Goal: Information Seeking & Learning: Learn about a topic

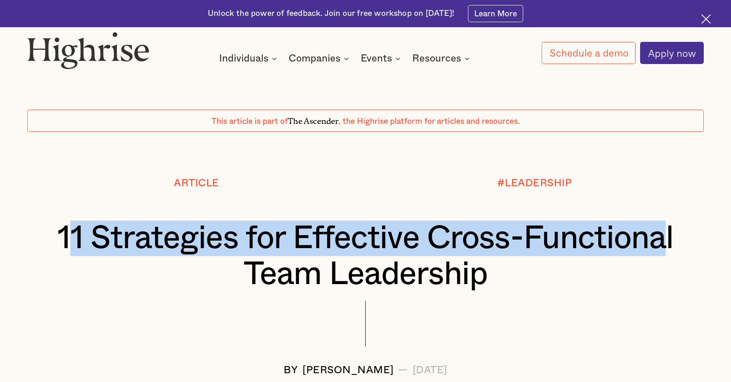
drag, startPoint x: 172, startPoint y: 233, endPoint x: 310, endPoint y: 264, distance: 141.7
click at [309, 265] on h1 "11 Strategies for Effective Cross-Functional Team Leadership" at bounding box center [366, 257] width 620 height 72
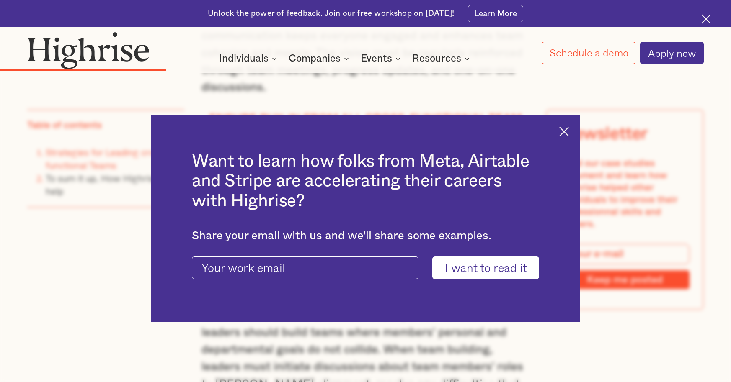
scroll to position [2725, 0]
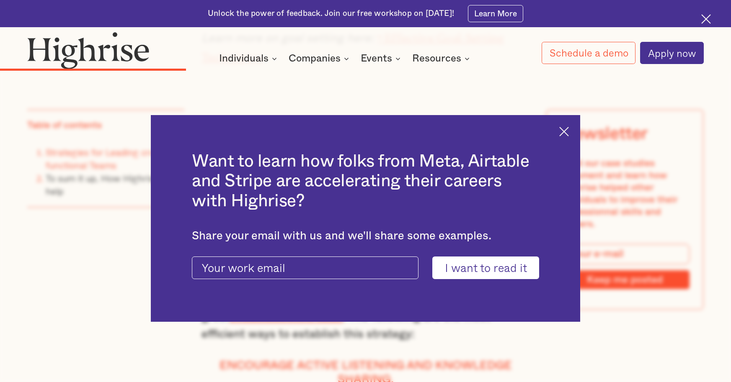
click at [569, 131] on img at bounding box center [564, 132] width 10 height 10
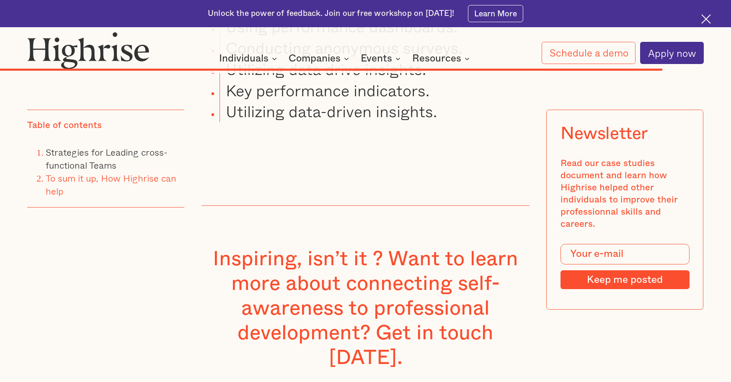
scroll to position [7912, 0]
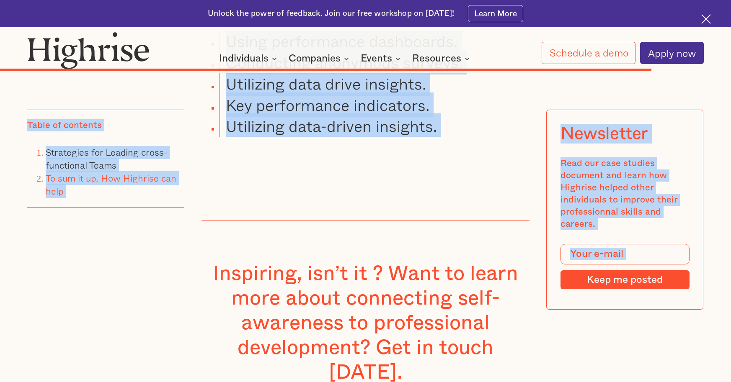
click at [447, 165] on p "‍" at bounding box center [365, 173] width 328 height 17
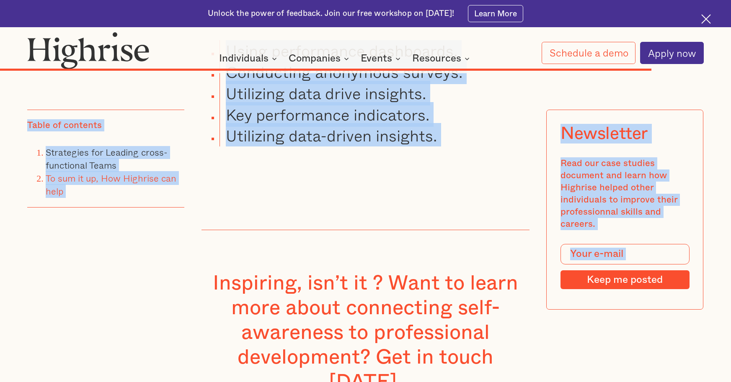
scroll to position [7674, 0]
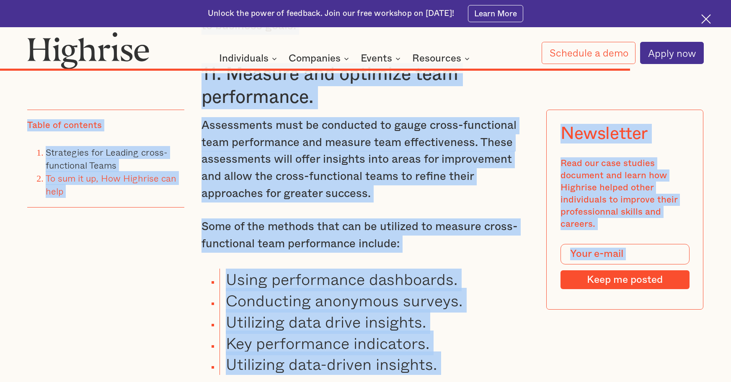
click at [422, 290] on li "Conducting anonymous surveys." at bounding box center [374, 300] width 310 height 21
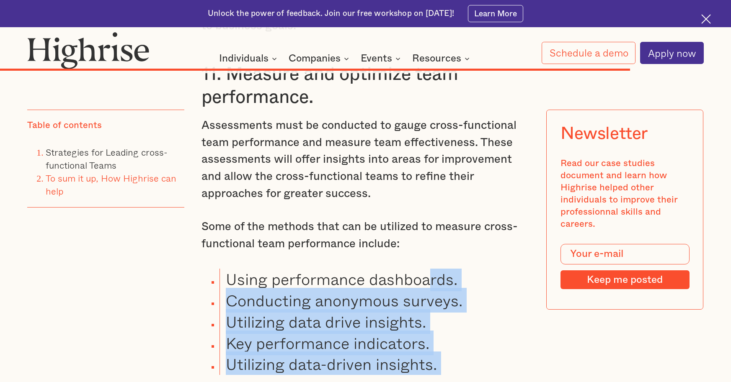
drag, startPoint x: 461, startPoint y: 342, endPoint x: 432, endPoint y: 227, distance: 118.9
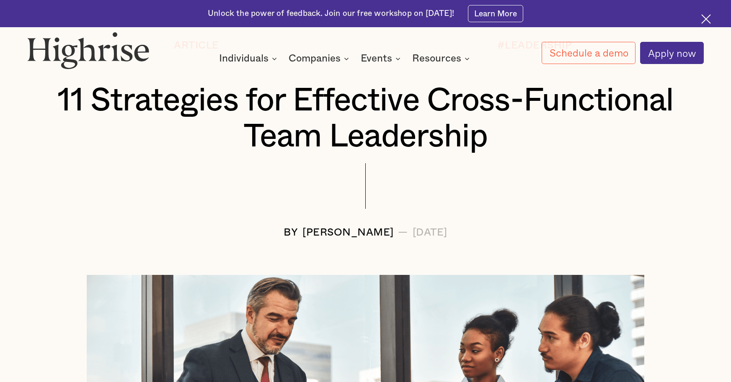
scroll to position [131, 0]
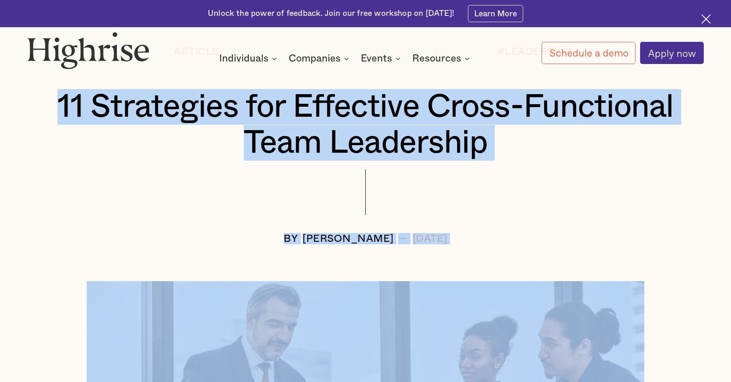
click at [132, 108] on h1 "11 Strategies for Effective Cross-Functional Team Leadership" at bounding box center [366, 125] width 620 height 72
copy div "48 Loremipsum dol Sitametco Adipi-Elitseddoe Temp Incididunt UT Labore Etdolo —…"
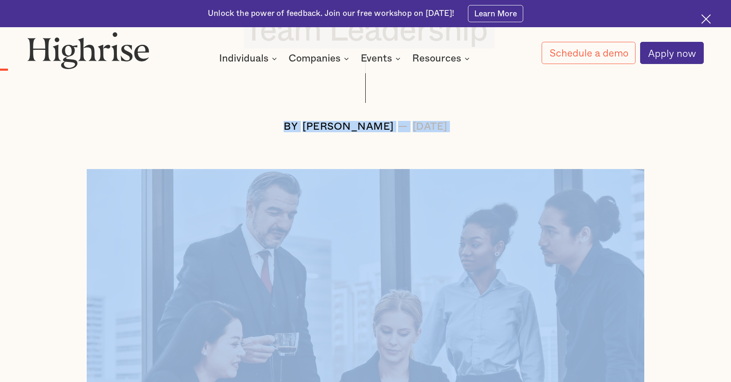
scroll to position [823, 0]
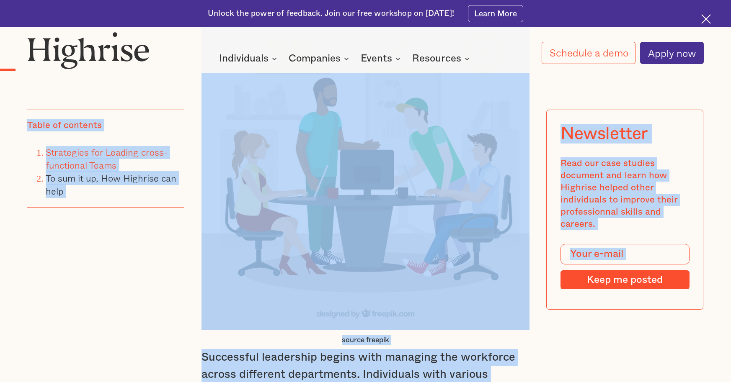
click at [266, 172] on img at bounding box center [365, 166] width 328 height 328
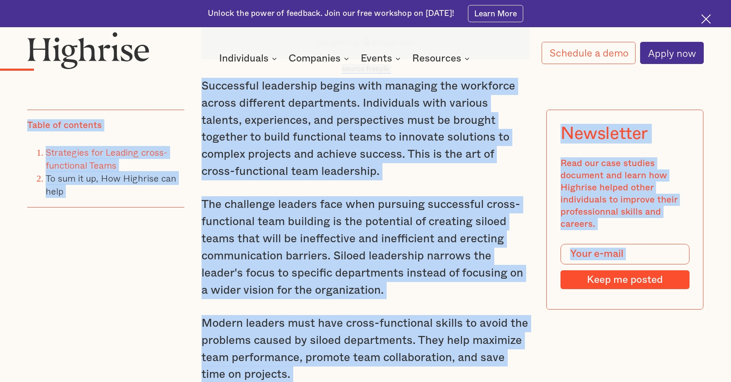
scroll to position [1096, 0]
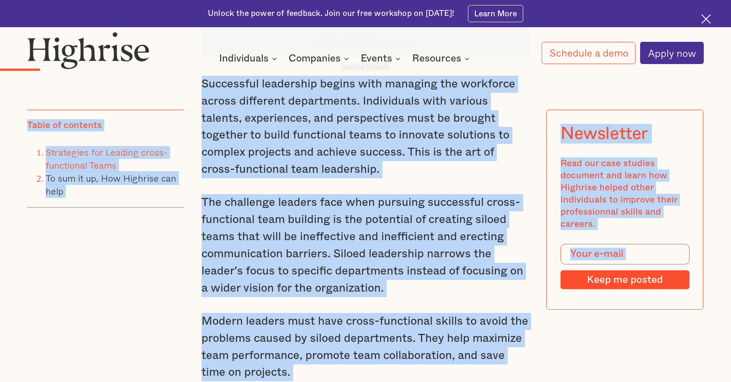
click at [228, 160] on p "Successful leadership begins with managing the workforce across different depar…" at bounding box center [365, 127] width 328 height 103
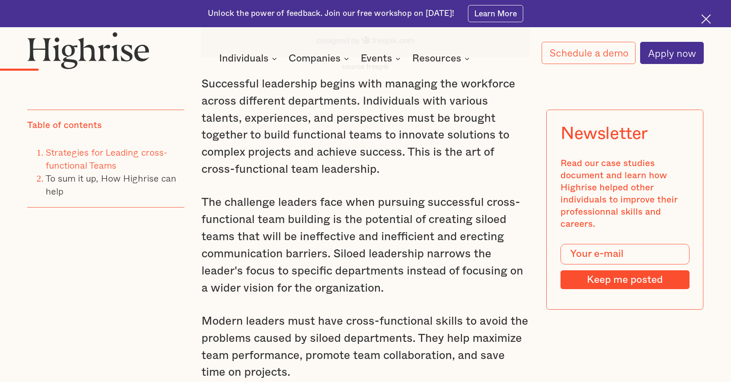
scroll to position [925, 0]
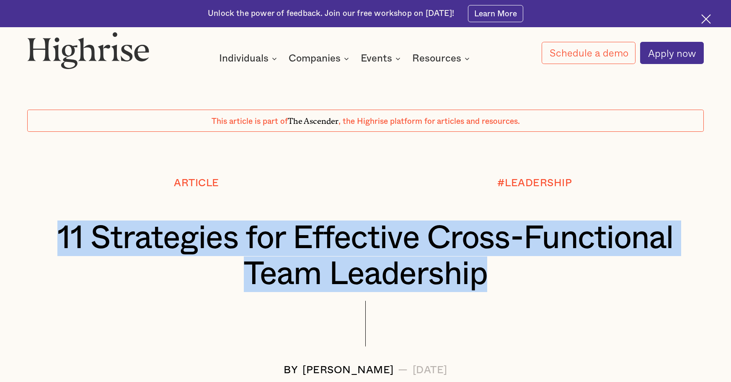
drag, startPoint x: 196, startPoint y: 240, endPoint x: 567, endPoint y: 280, distance: 374.0
click at [567, 280] on h1 "11 Strategies for Effective Cross-Functional Team Leadership" at bounding box center [366, 257] width 620 height 72
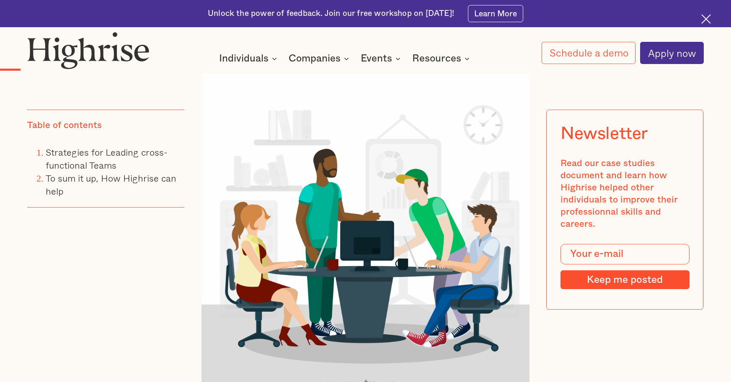
scroll to position [896, 0]
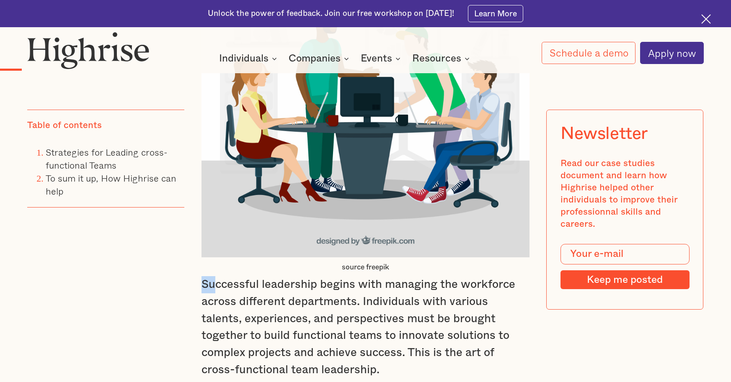
drag, startPoint x: 200, startPoint y: 288, endPoint x: 273, endPoint y: 313, distance: 78.0
click at [271, 313] on p "Successful leadership begins with managing the workforce across different depar…" at bounding box center [365, 327] width 328 height 103
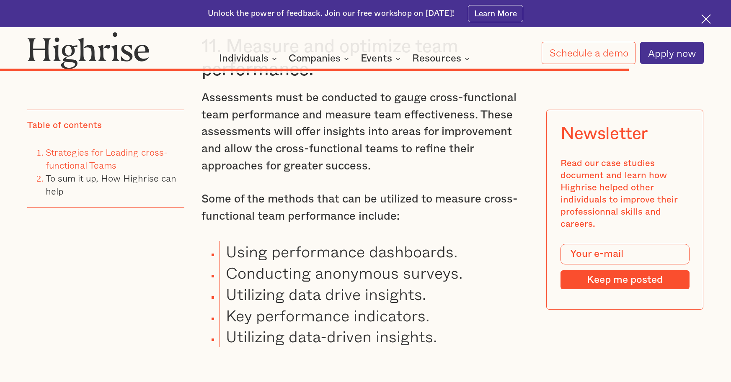
scroll to position [7721, 0]
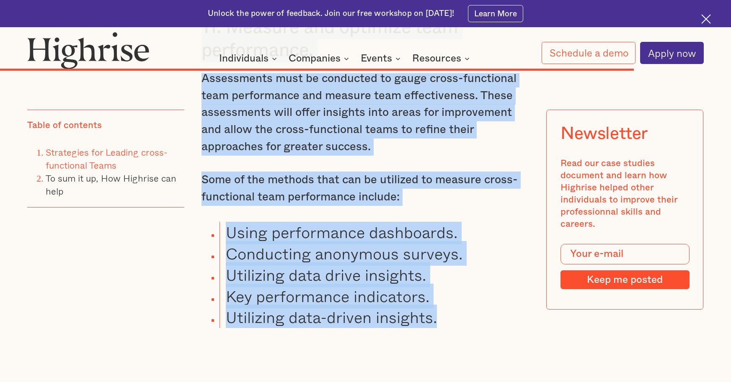
click at [450, 307] on li "Utilizing data-driven insights." at bounding box center [374, 317] width 310 height 21
